Goal: Find specific page/section: Find specific page/section

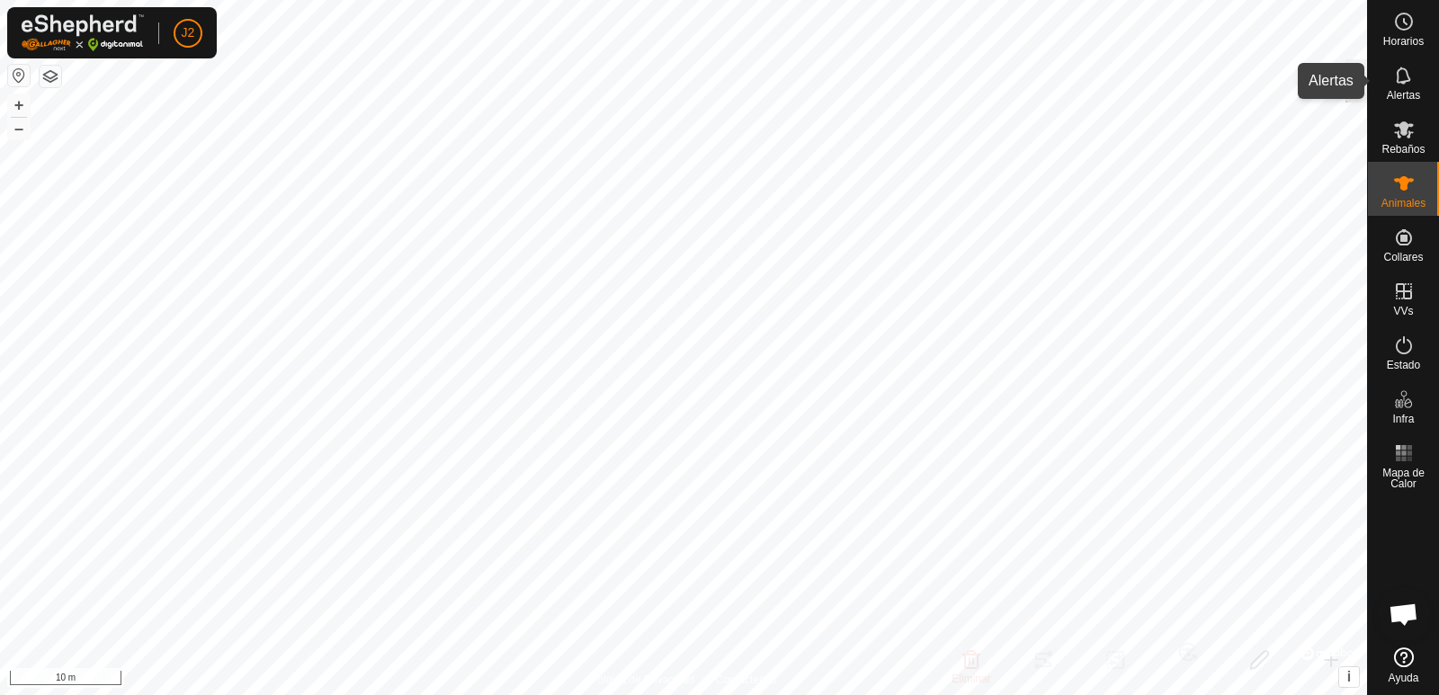
click at [1396, 86] on es-notification-svg-icon at bounding box center [1403, 75] width 32 height 29
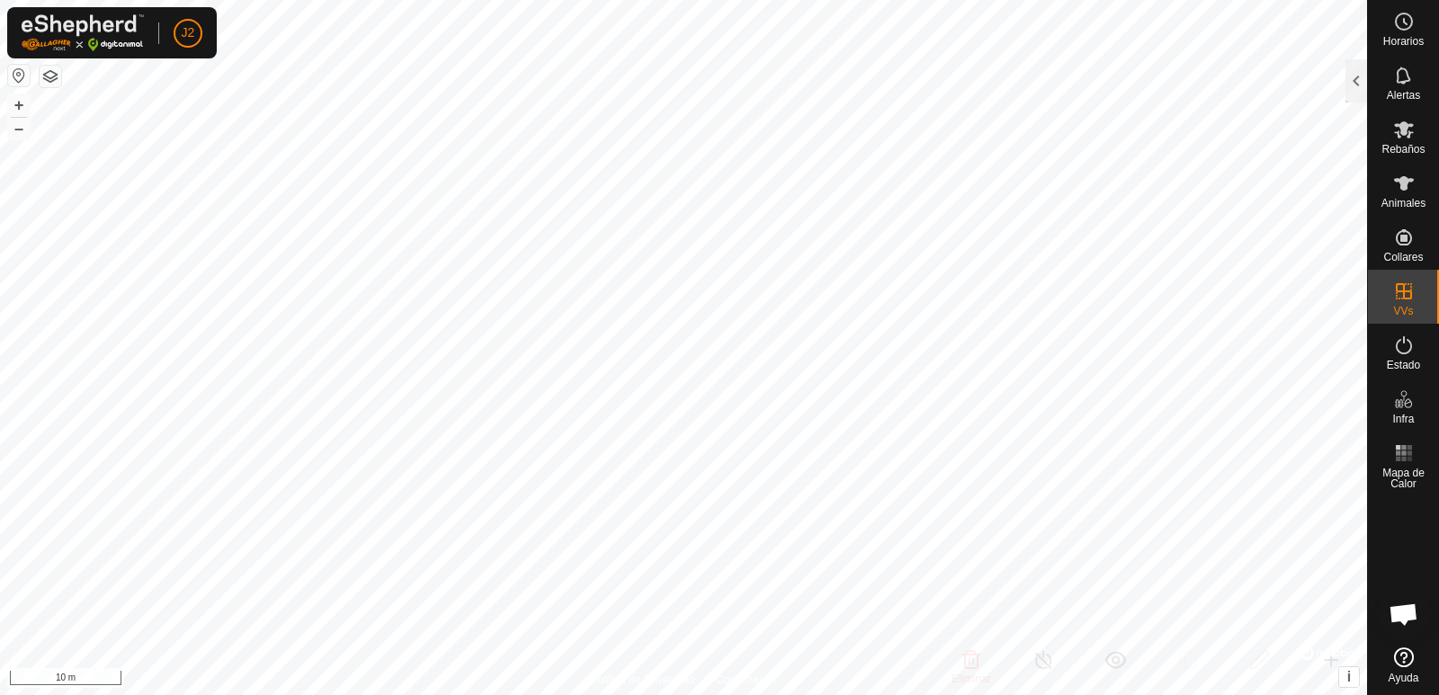
click at [14, 73] on button "button" at bounding box center [19, 76] width 22 height 22
click at [1354, 95] on div at bounding box center [1356, 80] width 22 height 43
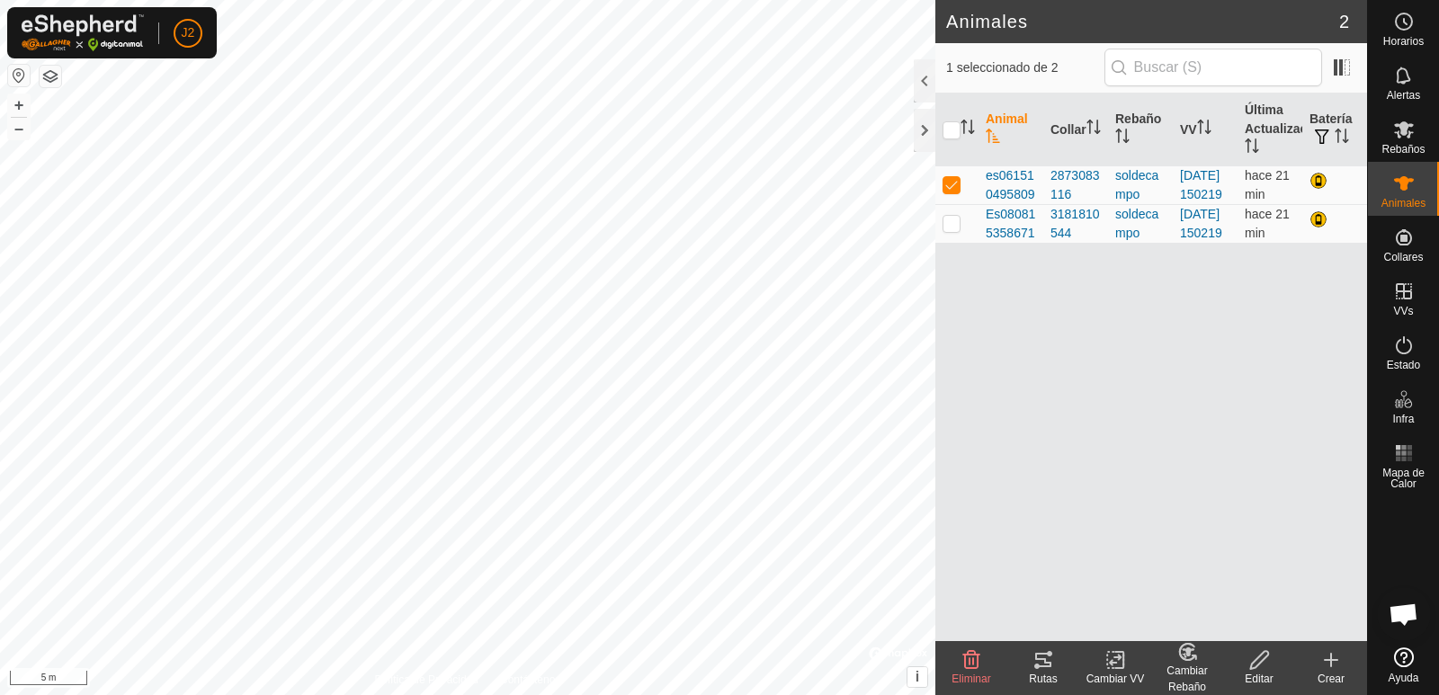
click at [1047, 666] on icon at bounding box center [1043, 660] width 16 height 14
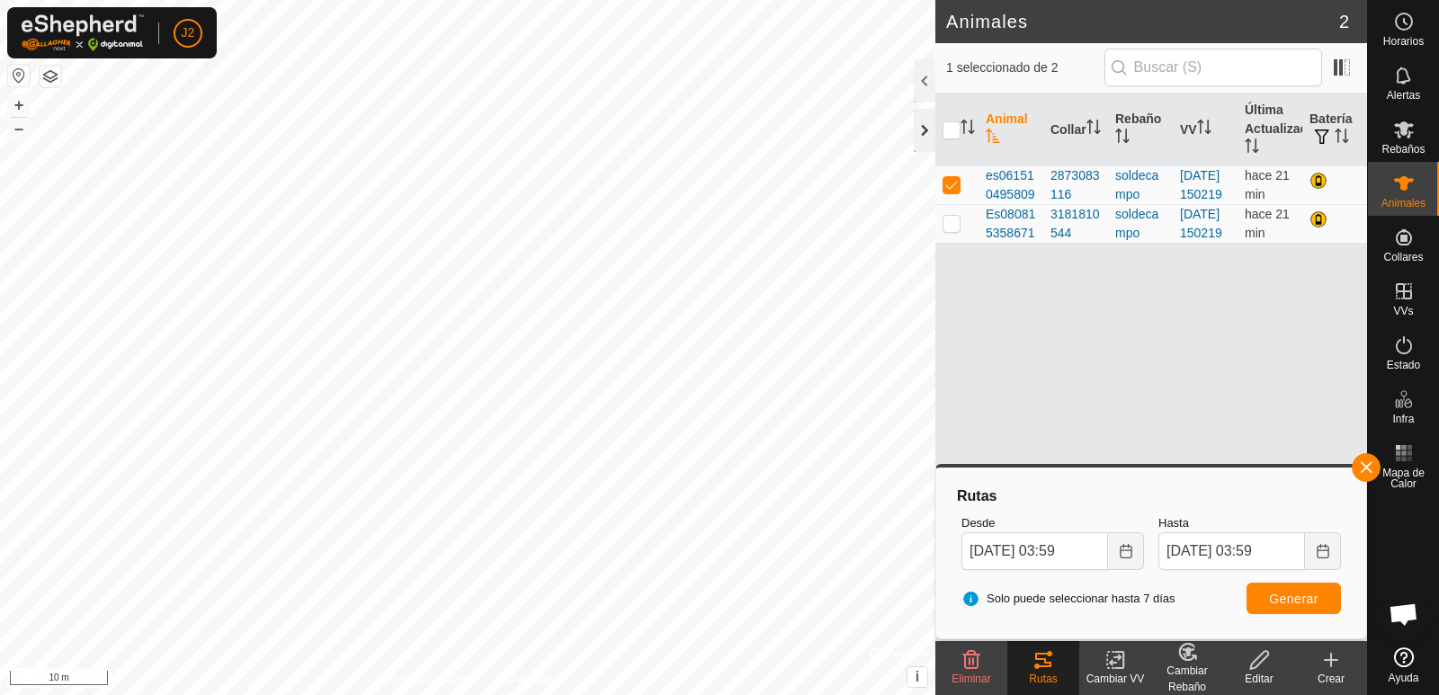
click at [922, 122] on div at bounding box center [925, 130] width 22 height 43
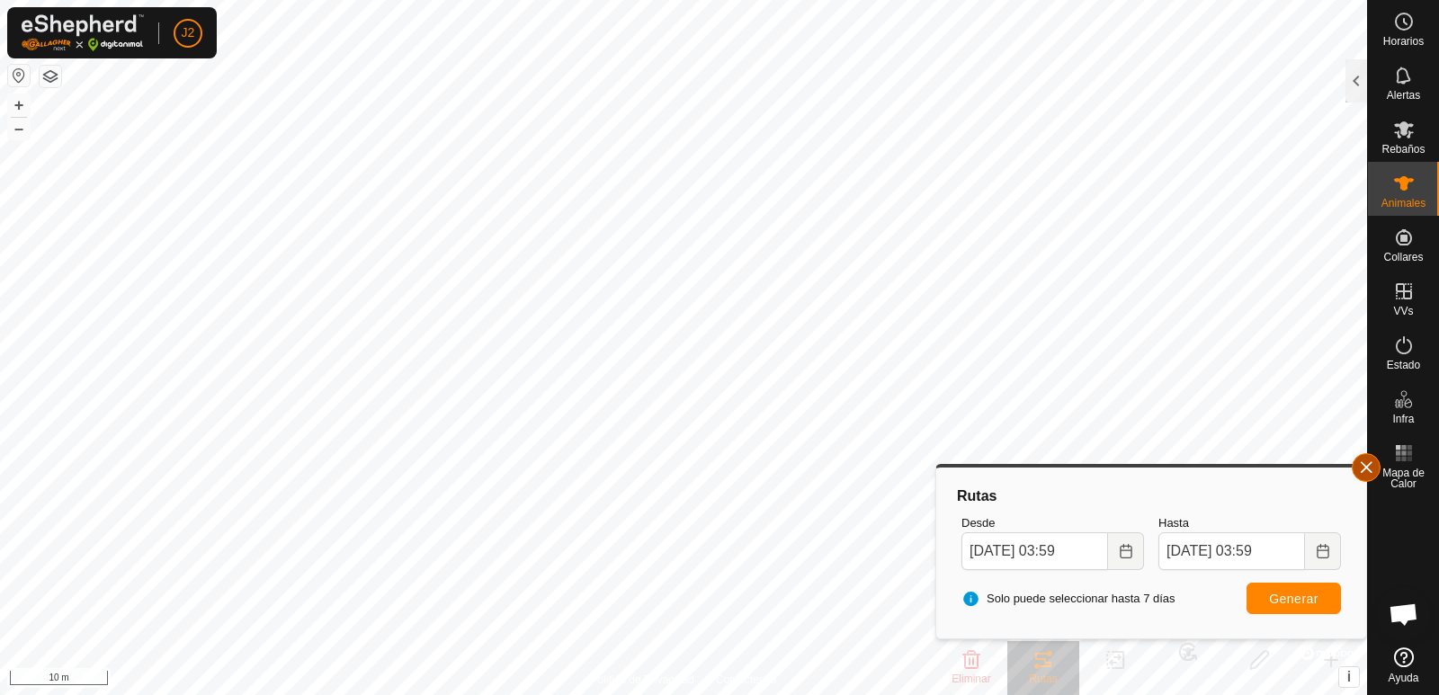
click at [1366, 472] on button "button" at bounding box center [1365, 467] width 29 height 29
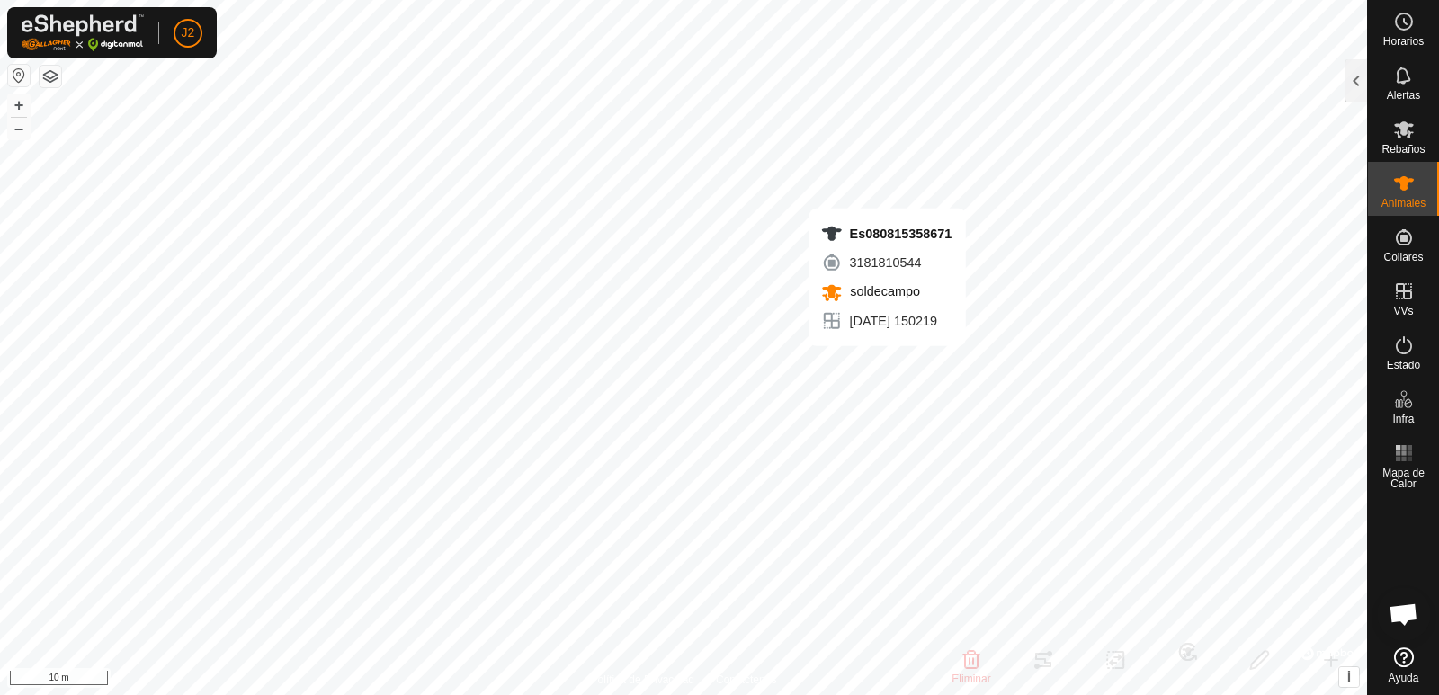
checkbox input "false"
checkbox input "true"
click at [1359, 85] on div at bounding box center [1356, 80] width 22 height 43
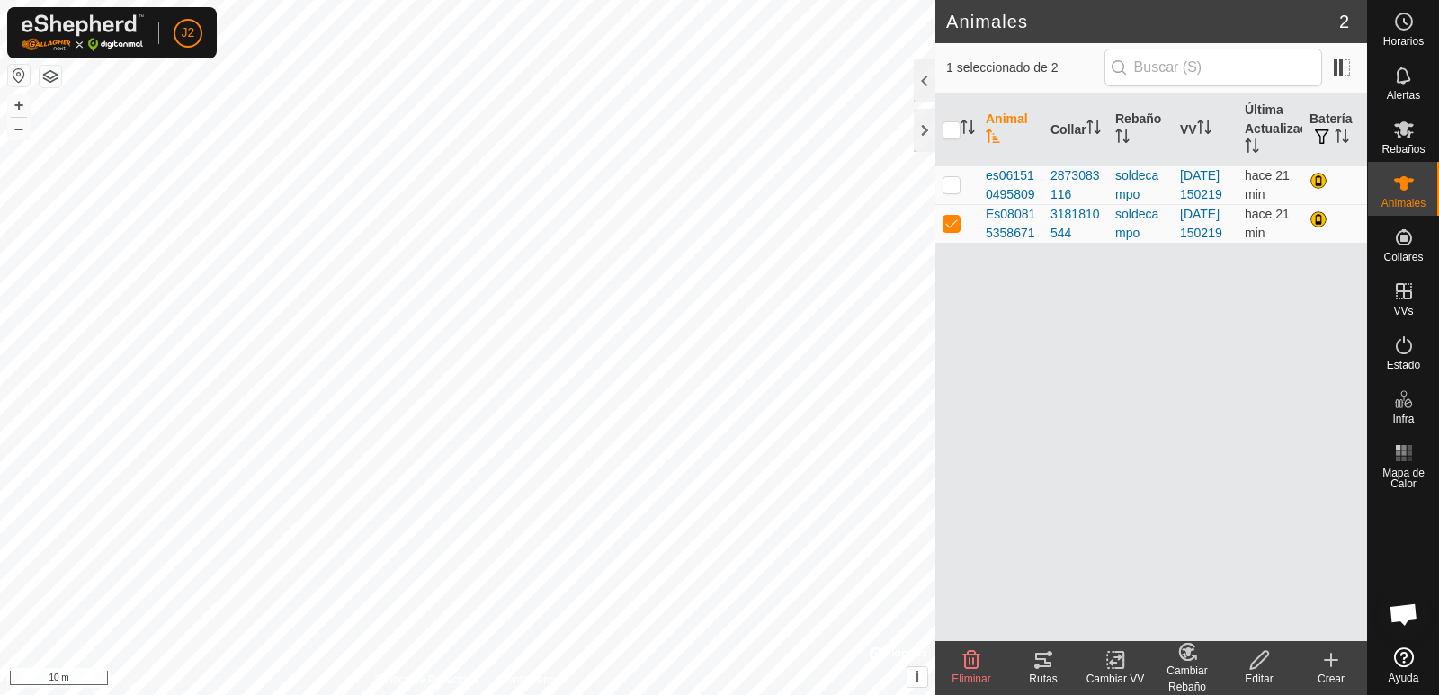
click at [1053, 665] on icon at bounding box center [1043, 660] width 22 height 22
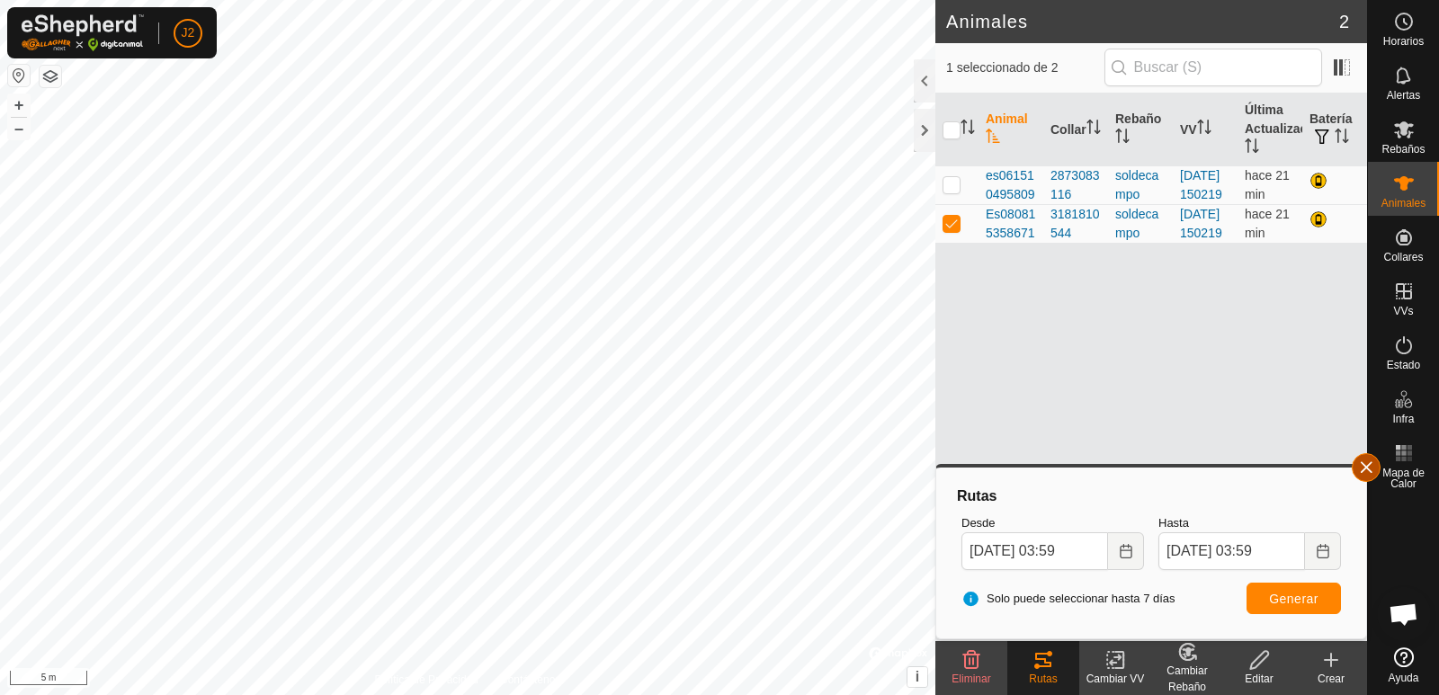
click at [1366, 469] on button "button" at bounding box center [1365, 467] width 29 height 29
